Goal: Task Accomplishment & Management: Manage account settings

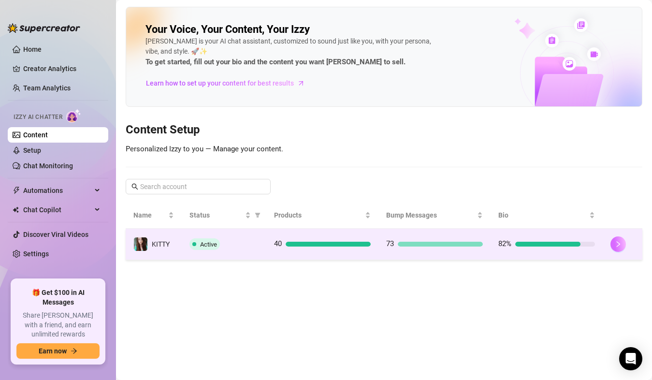
click at [620, 247] on icon "right" at bounding box center [618, 244] width 7 height 7
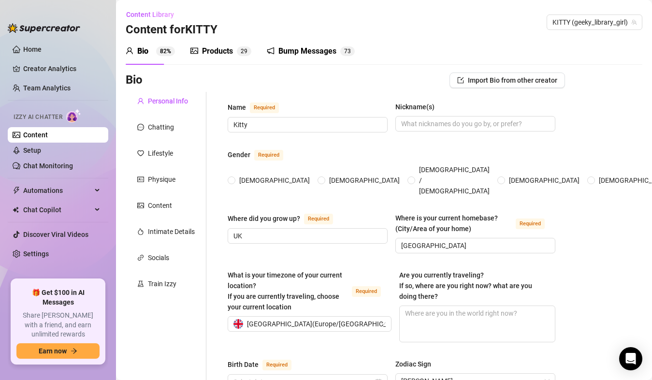
radio input "true"
type input "[DATE]"
click at [41, 152] on link "Setup" at bounding box center [32, 151] width 18 height 8
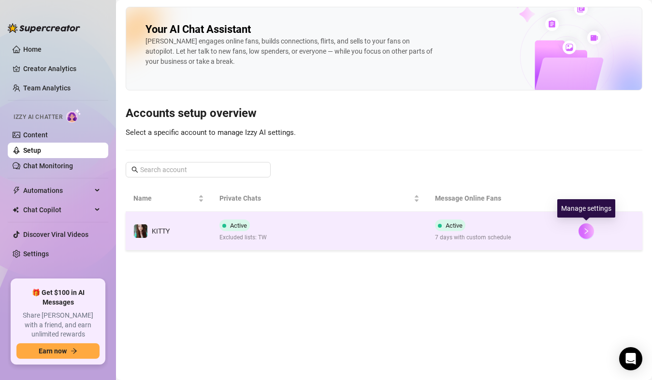
click at [587, 232] on icon "right" at bounding box center [586, 231] width 7 height 7
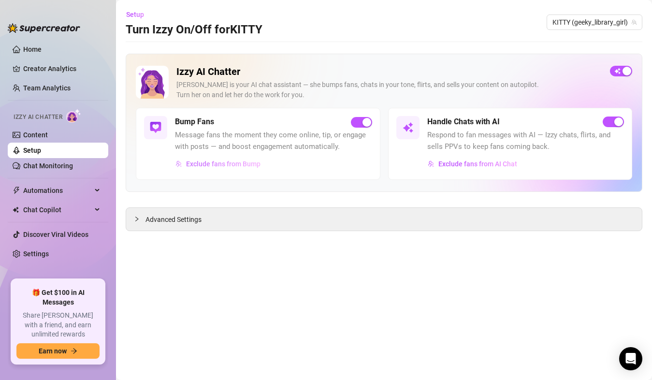
click at [234, 164] on span "Exclude fans from Bump" at bounding box center [223, 164] width 74 height 8
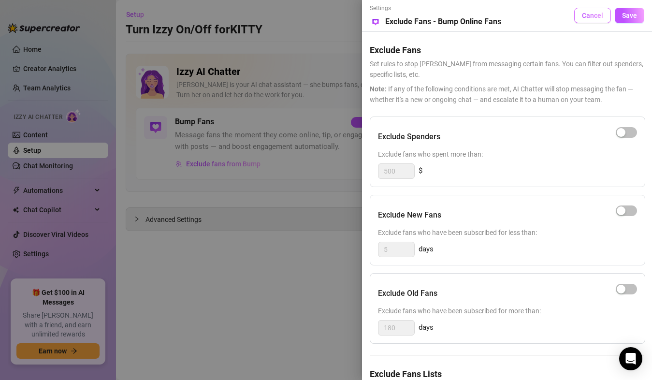
click at [583, 18] on span "Cancel" at bounding box center [592, 16] width 21 height 8
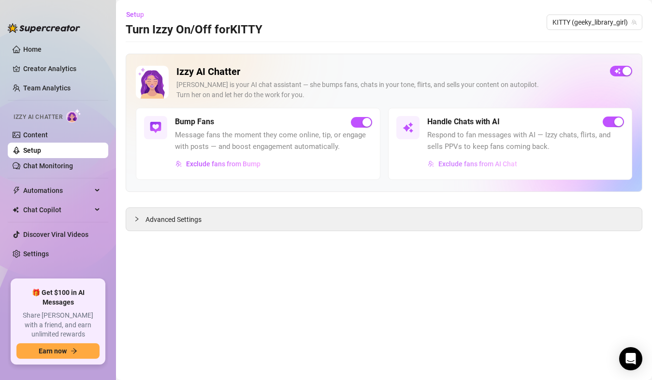
click at [474, 166] on span "Exclude fans from AI Chat" at bounding box center [478, 164] width 79 height 8
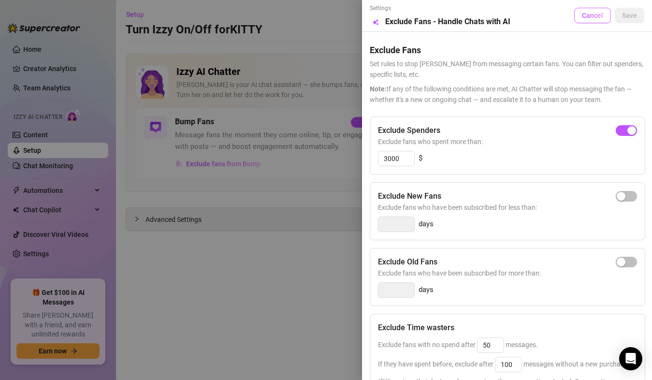
click at [582, 15] on span "Cancel" at bounding box center [592, 16] width 21 height 8
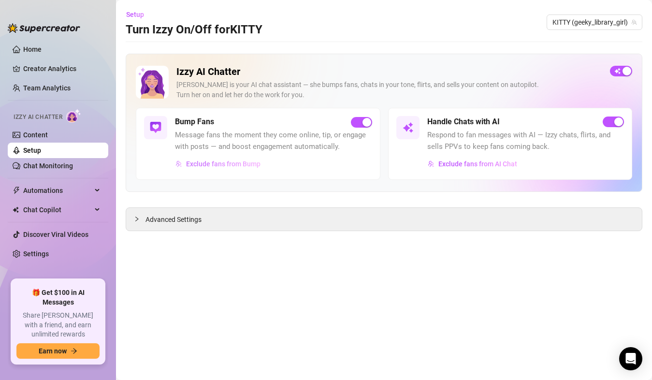
click at [216, 167] on span "Exclude fans from Bump" at bounding box center [223, 164] width 74 height 8
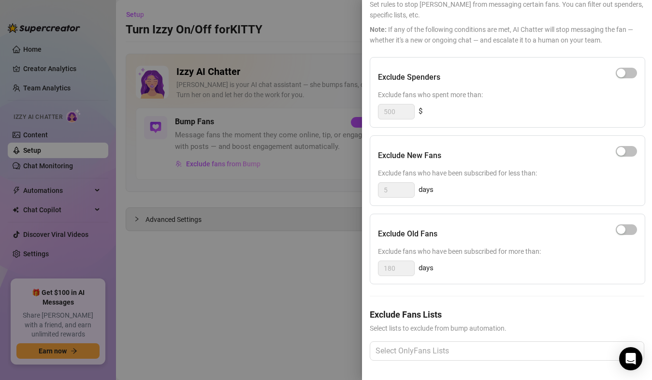
scroll to position [0, 12]
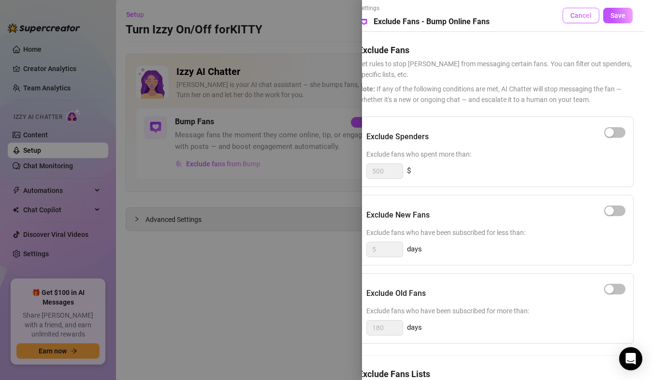
click at [571, 15] on span "Cancel" at bounding box center [581, 16] width 21 height 8
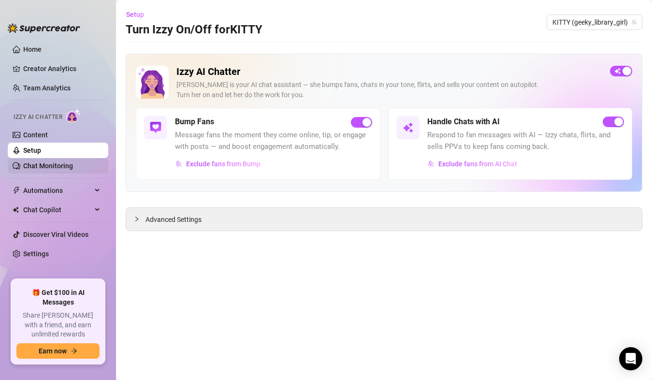
click at [40, 162] on link "Chat Monitoring" at bounding box center [48, 166] width 50 height 8
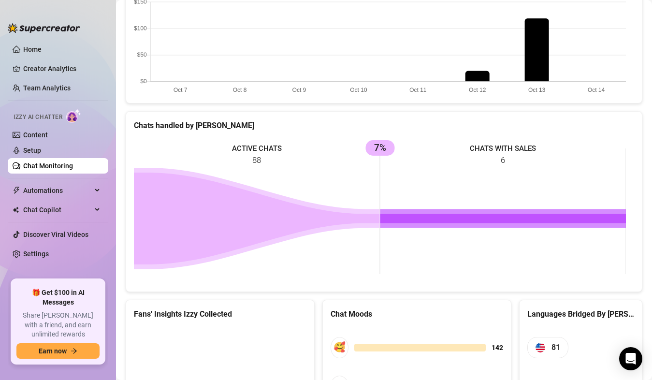
scroll to position [449, 0]
